Goal: Information Seeking & Learning: Learn about a topic

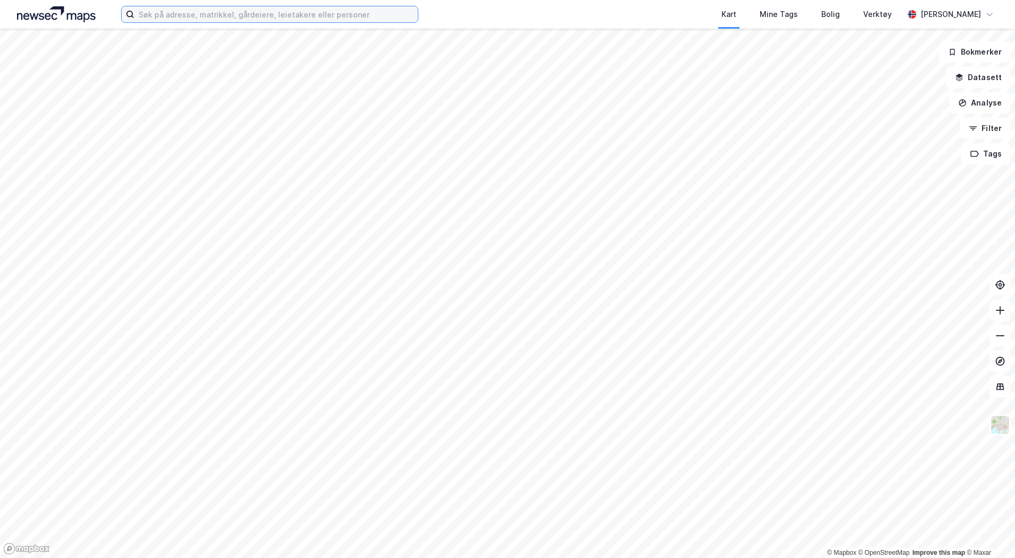
click at [195, 16] on input at bounding box center [275, 14] width 283 height 16
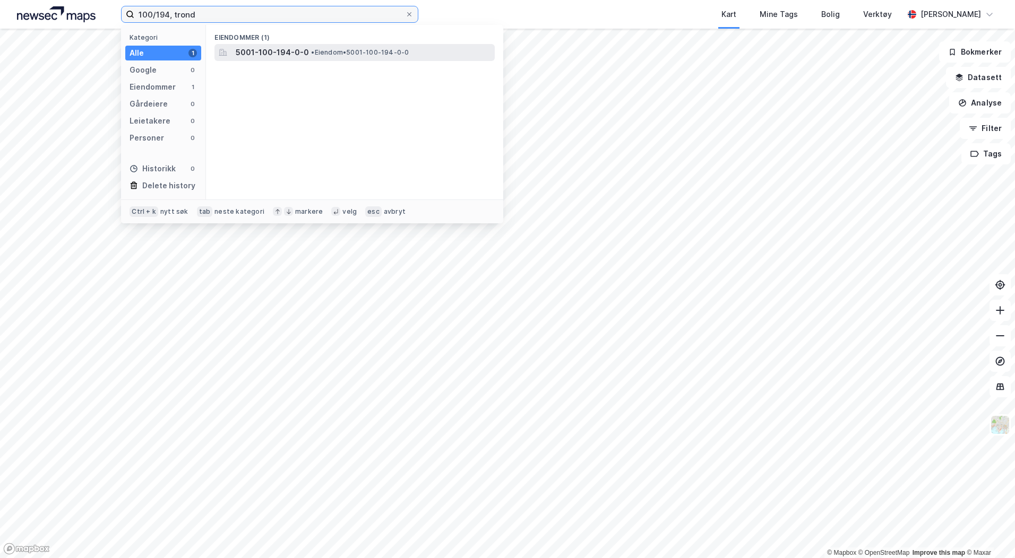
type input "100/194, trond"
click at [252, 52] on span "5001-100-194-0-0" at bounding box center [272, 52] width 73 height 13
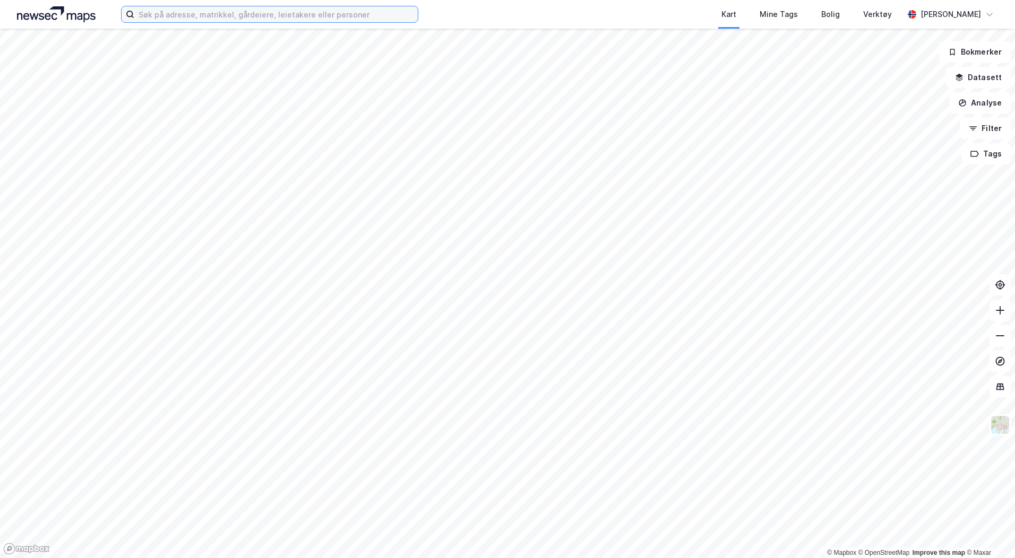
click at [205, 19] on input at bounding box center [275, 14] width 283 height 16
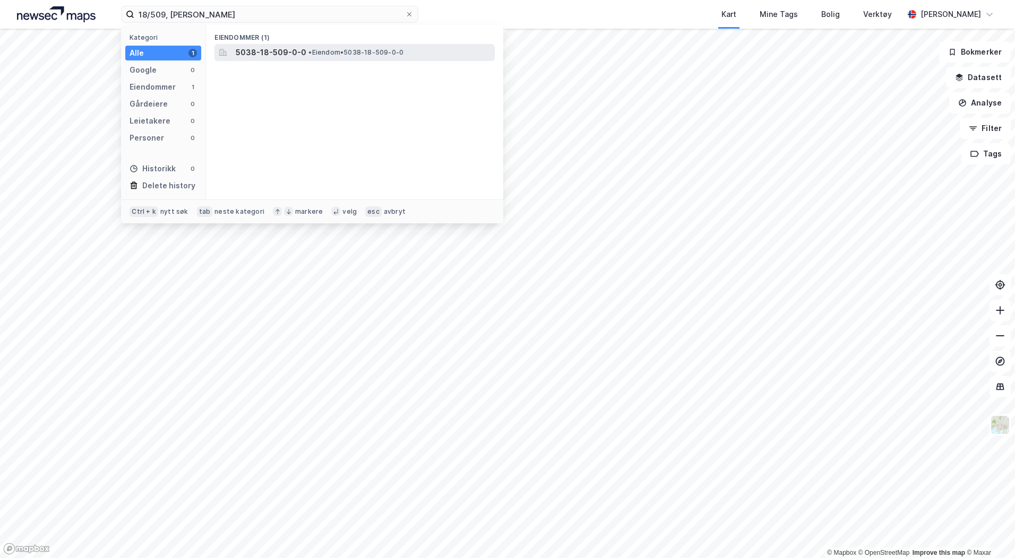
click at [301, 56] on span "5038-18-509-0-0" at bounding box center [271, 52] width 71 height 13
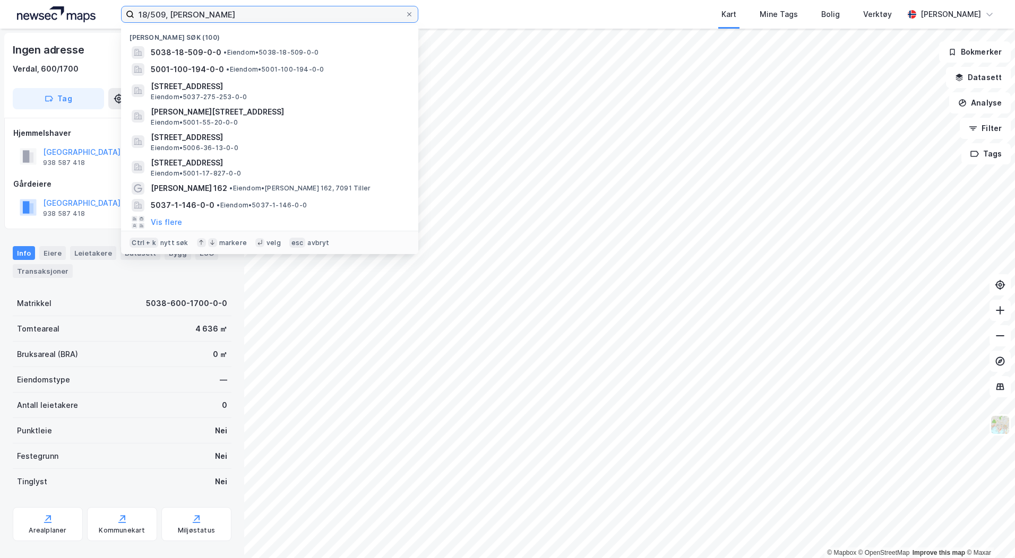
drag, startPoint x: 200, startPoint y: 18, endPoint x: 100, endPoint y: 18, distance: 99.2
click at [100, 18] on div "18/509, verda Nylige søk (100) 5038-18-509-0-0 • Eiendom • 5038-18-509-0-0 5001…" at bounding box center [507, 14] width 1015 height 29
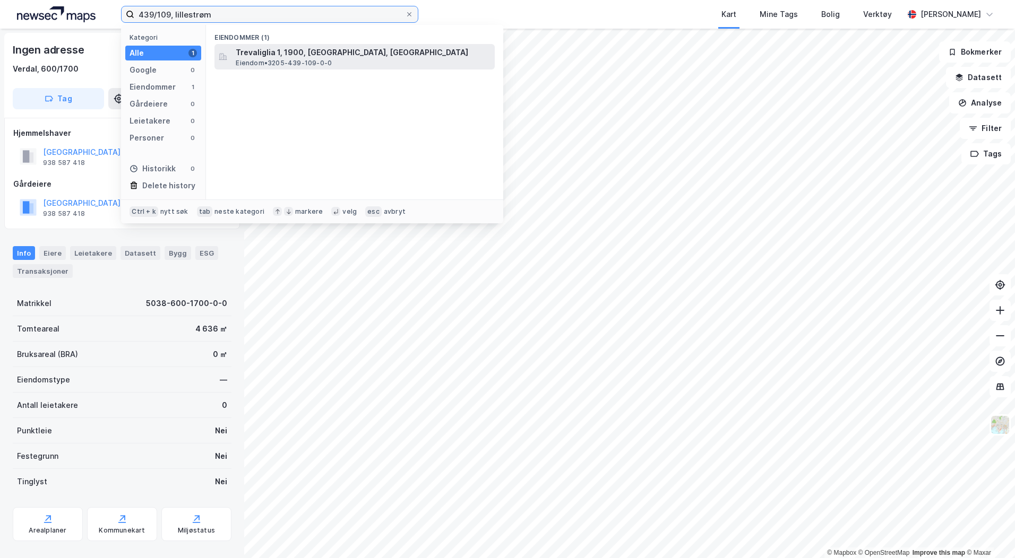
type input "439/109, lillestrøm"
click at [329, 53] on span "Trevaliglia 1, 1900, FETSUND, LILLESTRØM" at bounding box center [363, 52] width 255 height 13
